Goal: Navigation & Orientation: Find specific page/section

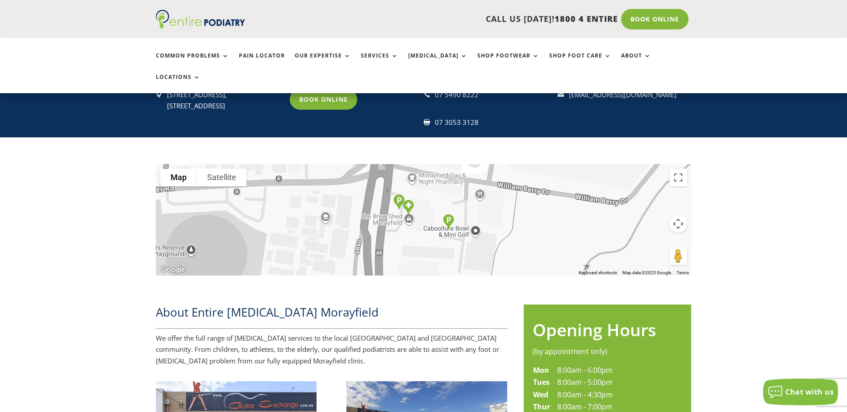
scroll to position [179, 0]
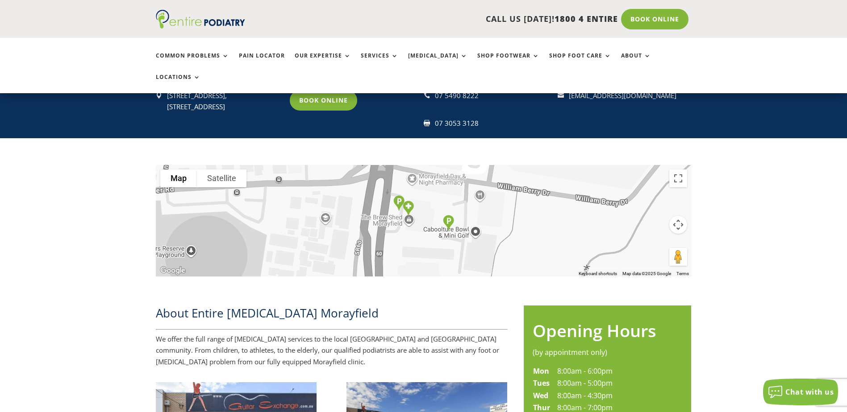
click at [677, 216] on button "Map camera controls" at bounding box center [678, 225] width 18 height 18
click at [607, 216] on button "Move left" at bounding box center [611, 225] width 18 height 18
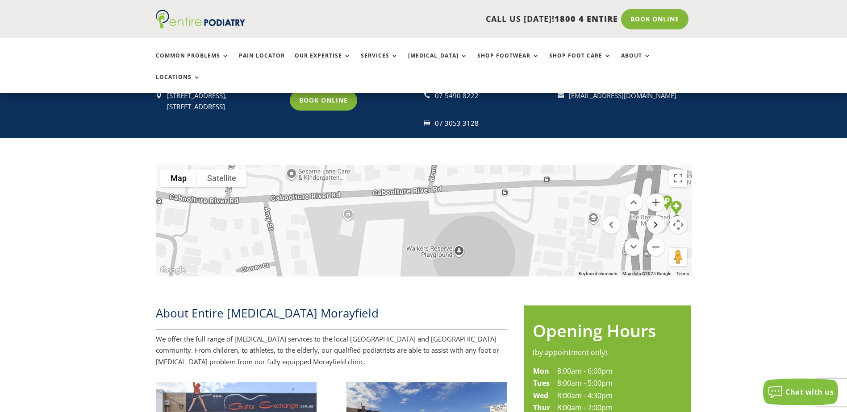
click at [659, 216] on button "Move right" at bounding box center [656, 225] width 18 height 18
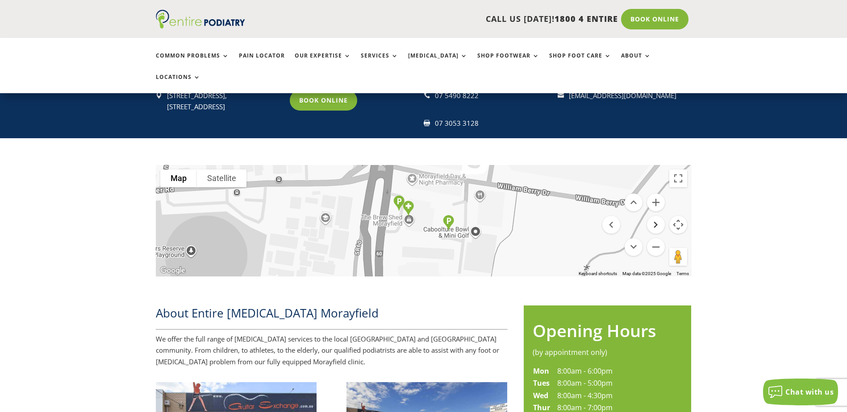
click at [657, 216] on button "Move right" at bounding box center [656, 225] width 18 height 18
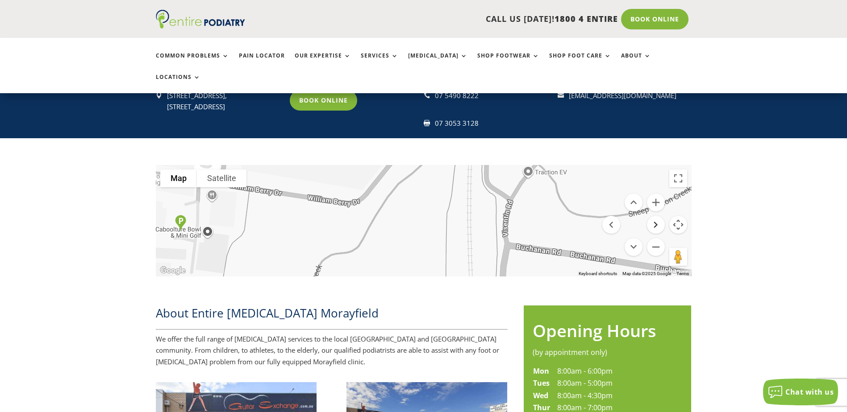
click at [657, 216] on button "Move right" at bounding box center [656, 225] width 18 height 18
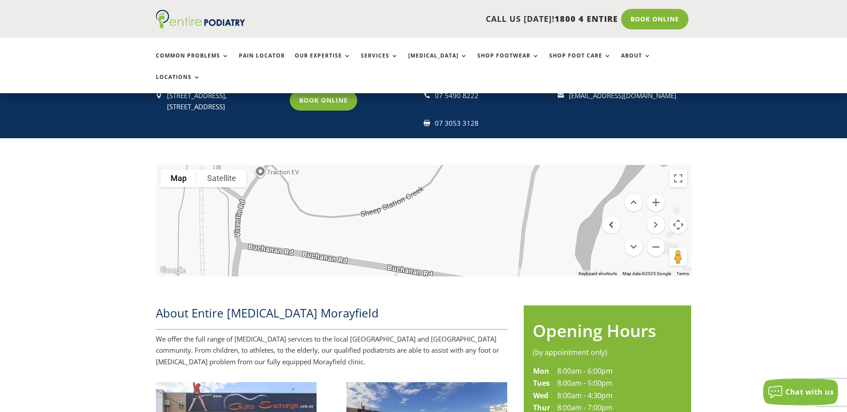
click at [615, 216] on button "Move left" at bounding box center [611, 225] width 18 height 18
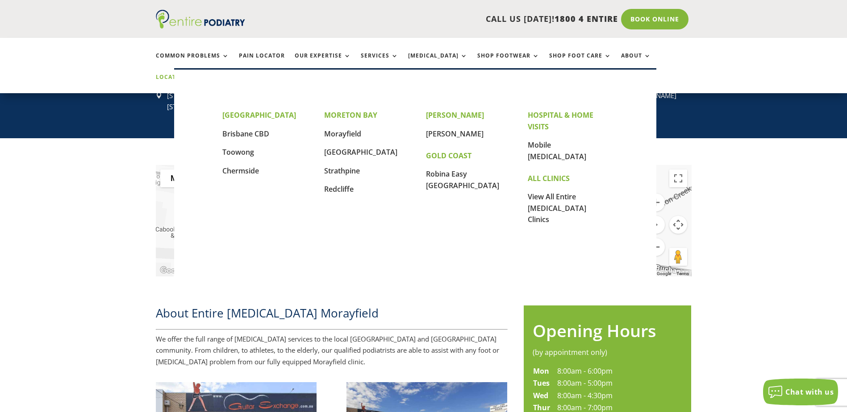
click at [200, 74] on link "Locations" at bounding box center [178, 83] width 45 height 19
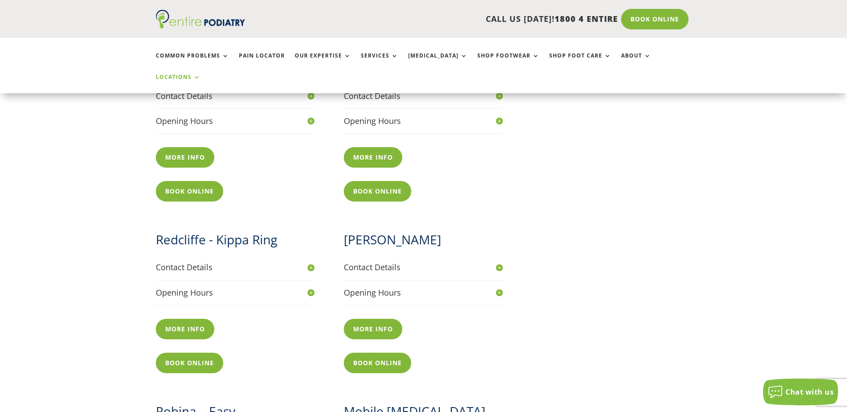
scroll to position [749, 0]
